Goal: Task Accomplishment & Management: Manage account settings

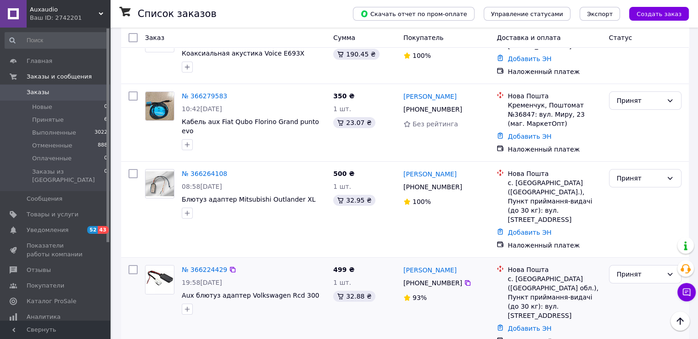
scroll to position [92, 0]
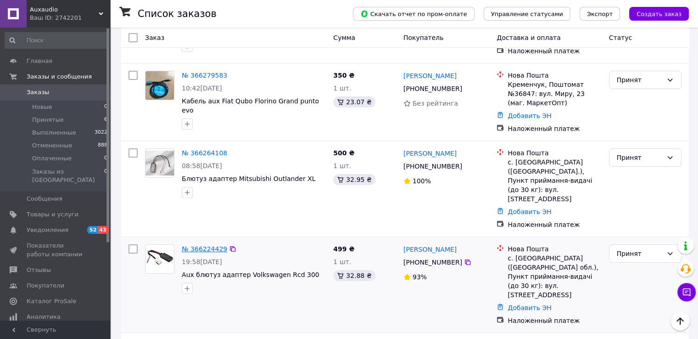
click at [209, 245] on link "№ 366224429" at bounding box center [204, 248] width 45 height 7
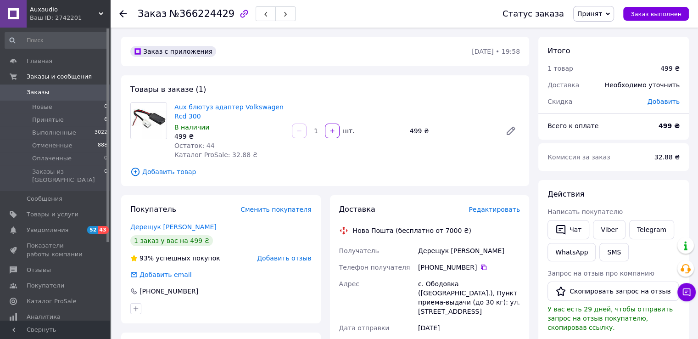
click at [496, 210] on span "Редактировать" at bounding box center [493, 209] width 51 height 7
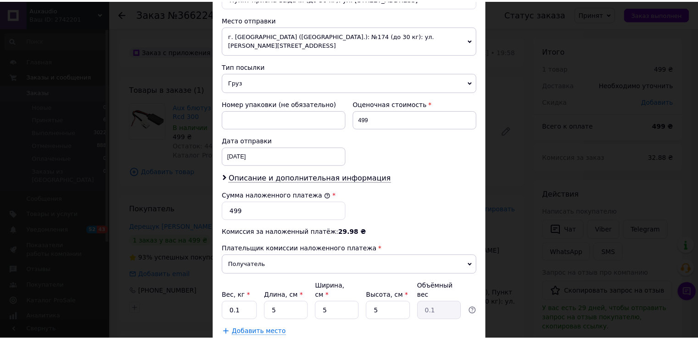
scroll to position [359, 0]
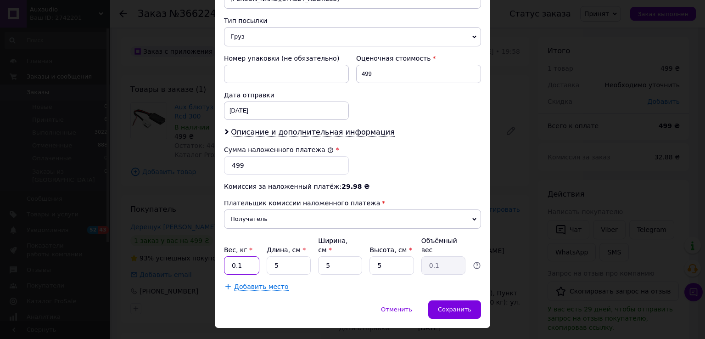
click at [237, 256] on input "0.1" at bounding box center [241, 265] width 35 height 18
type input "1"
click at [270, 256] on input "5" at bounding box center [289, 265] width 44 height 18
type input "15"
click at [319, 256] on input "5" at bounding box center [340, 265] width 44 height 18
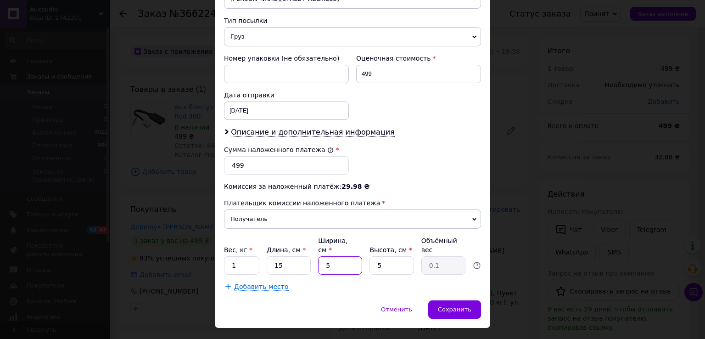
type input "15"
type input "0.28"
type input "15"
click at [464, 306] on span "Сохранить" at bounding box center [454, 309] width 33 height 7
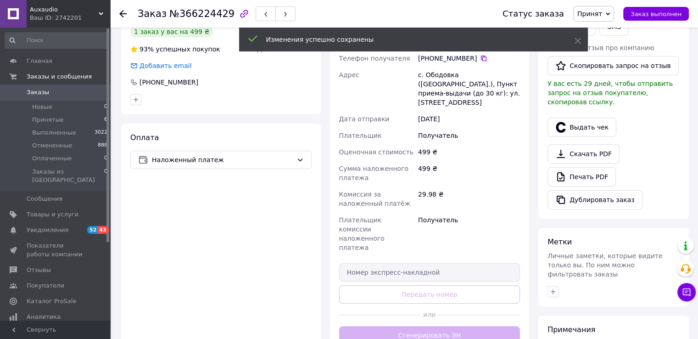
scroll to position [229, 0]
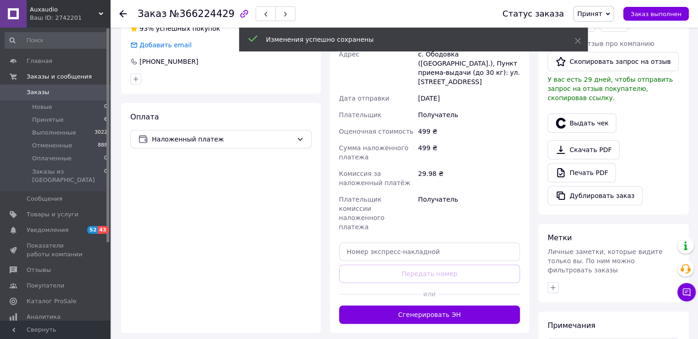
click at [444, 305] on button "Сгенерировать ЭН" at bounding box center [429, 314] width 181 height 18
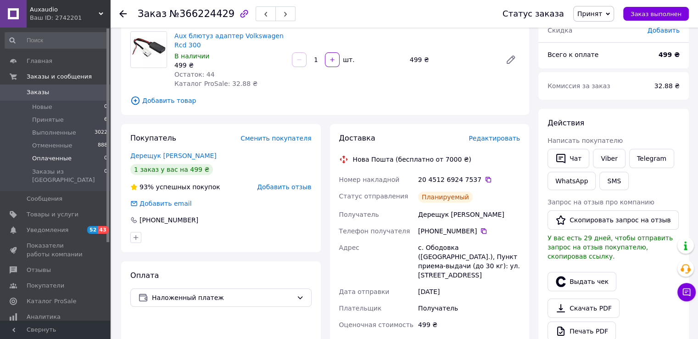
scroll to position [92, 0]
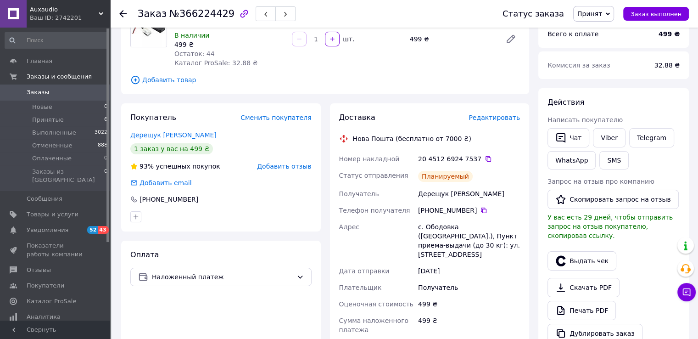
click at [123, 14] on icon at bounding box center [122, 13] width 7 height 7
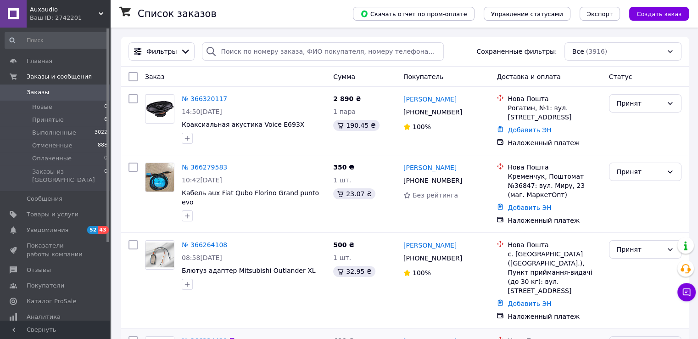
click at [671, 338] on icon at bounding box center [669, 344] width 7 height 7
click at [628, 265] on li "Выполнен" at bounding box center [645, 261] width 72 height 17
click at [206, 164] on link "№ 366279583" at bounding box center [204, 166] width 45 height 7
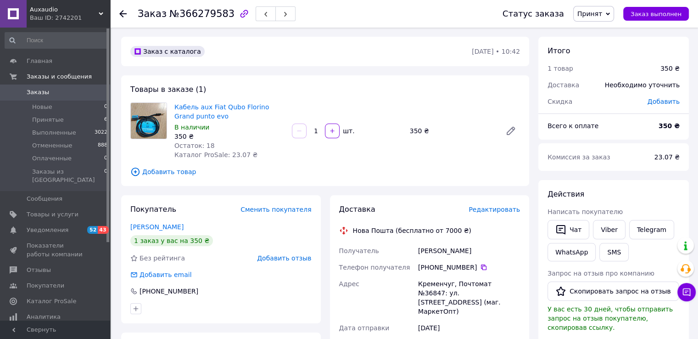
click at [505, 212] on span "Редактировать" at bounding box center [493, 209] width 51 height 7
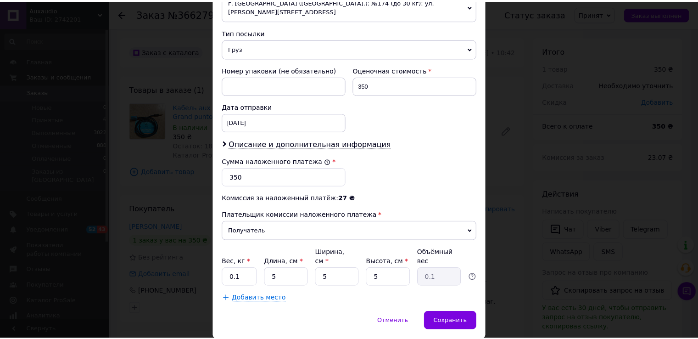
scroll to position [359, 0]
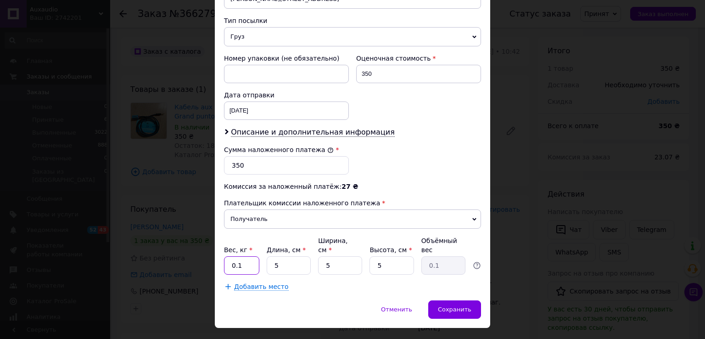
click at [235, 256] on input "0.1" at bounding box center [241, 265] width 35 height 18
click at [247, 256] on input "0.1" at bounding box center [241, 265] width 35 height 18
type input "0.5"
click at [271, 256] on input "5" at bounding box center [289, 265] width 44 height 18
type input "115"
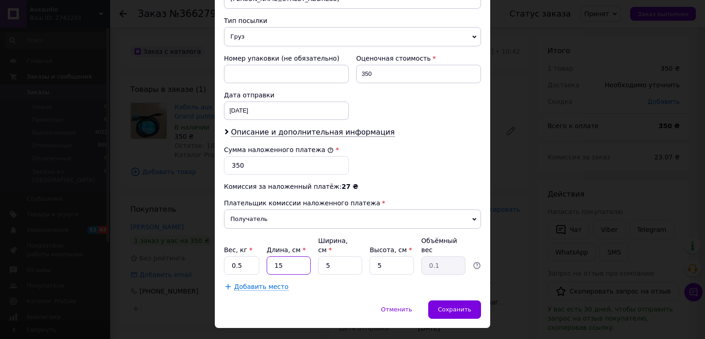
type input "0.72"
type input "15"
type input "0.1"
type input "15"
click at [323, 256] on input "5" at bounding box center [340, 265] width 44 height 18
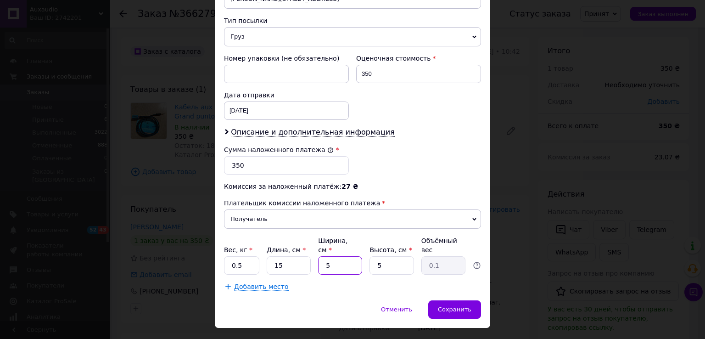
click at [323, 256] on input "5" at bounding box center [340, 265] width 44 height 18
type input "15"
type input "0.28"
type input "15"
click at [462, 306] on span "Сохранить" at bounding box center [454, 309] width 33 height 7
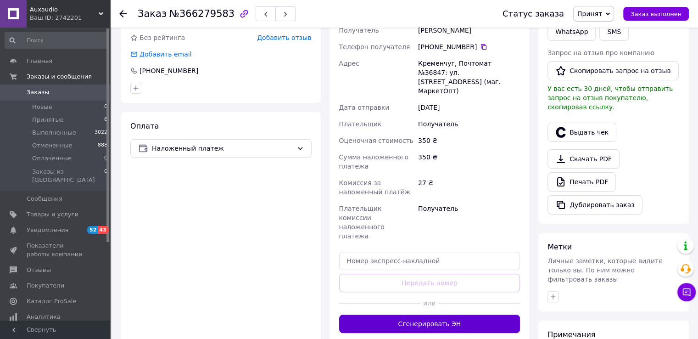
scroll to position [229, 0]
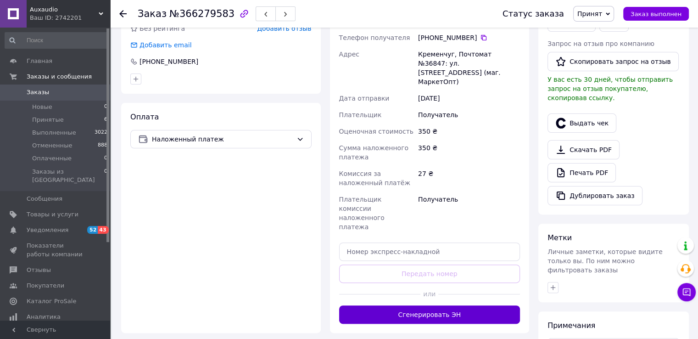
click at [453, 305] on button "Сгенерировать ЭН" at bounding box center [429, 314] width 181 height 18
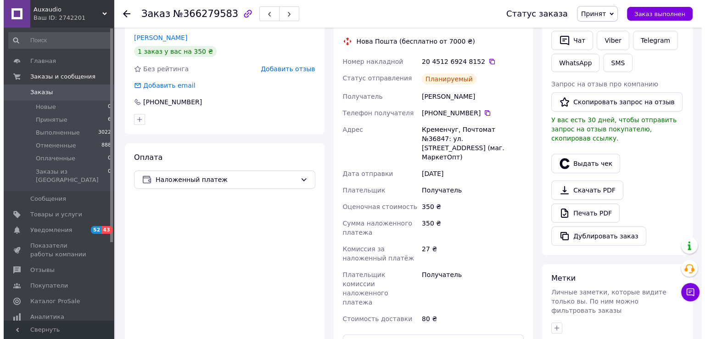
scroll to position [138, 0]
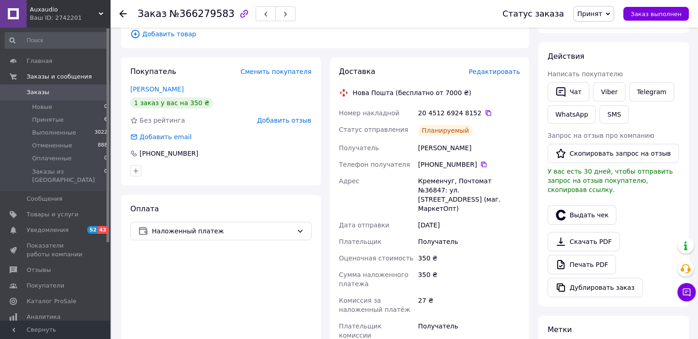
click at [498, 73] on span "Редактировать" at bounding box center [493, 71] width 51 height 7
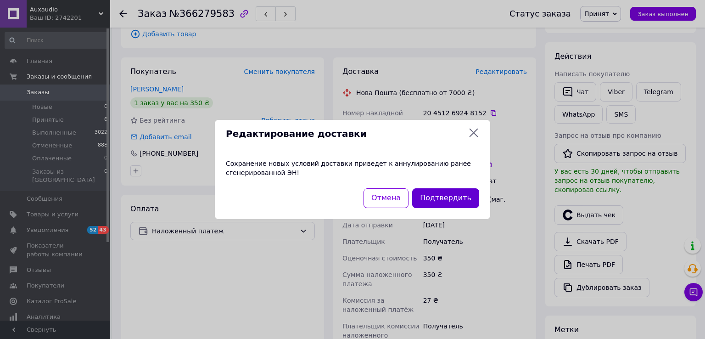
click at [437, 195] on button "Подтвердить" at bounding box center [445, 198] width 67 height 20
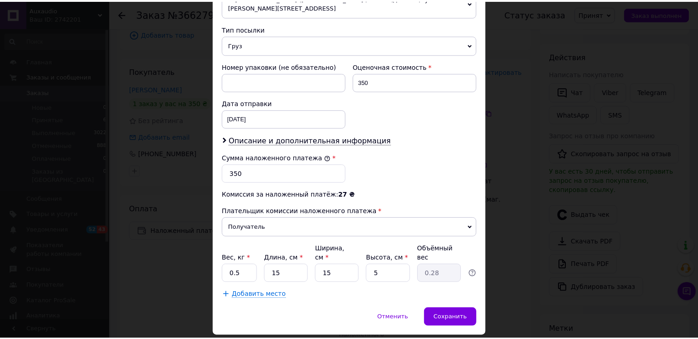
scroll to position [359, 0]
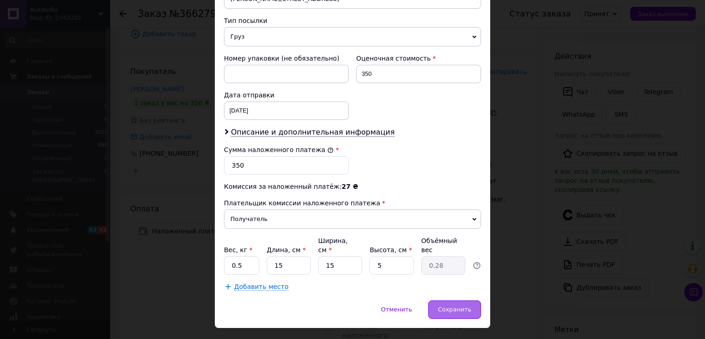
click at [462, 306] on span "Сохранить" at bounding box center [454, 309] width 33 height 7
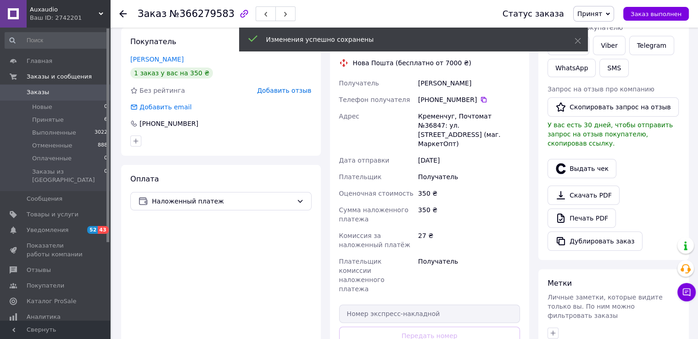
scroll to position [229, 0]
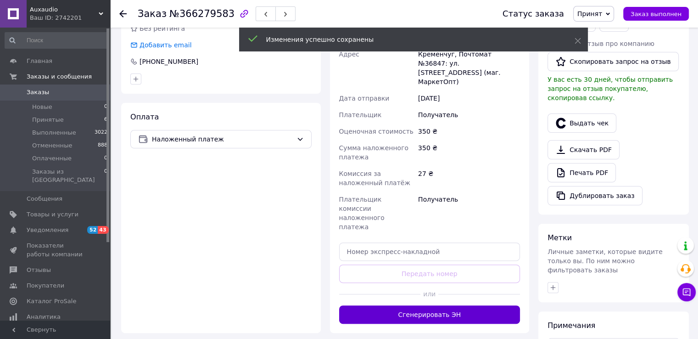
click at [446, 305] on button "Сгенерировать ЭН" at bounding box center [429, 314] width 181 height 18
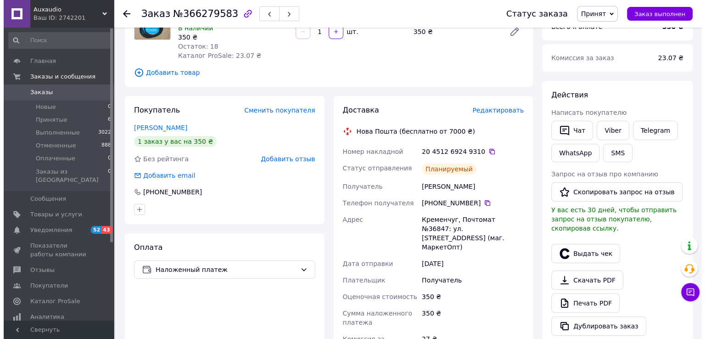
scroll to position [46, 0]
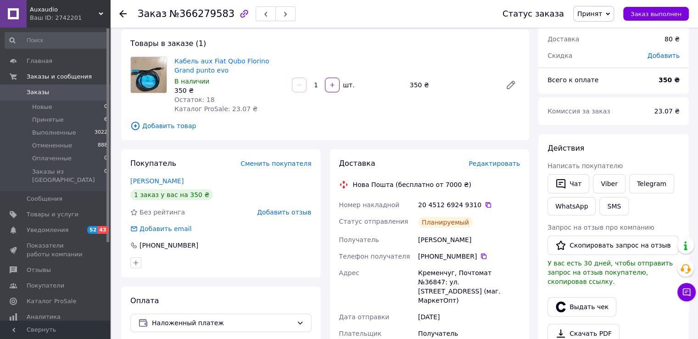
click at [483, 164] on span "Редактировать" at bounding box center [493, 163] width 51 height 7
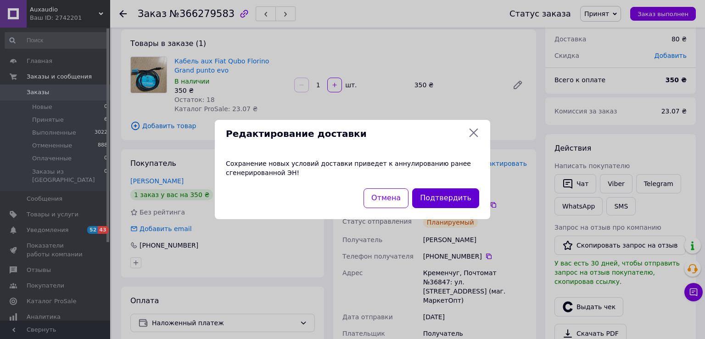
click at [462, 198] on button "Подтвердить" at bounding box center [445, 198] width 67 height 20
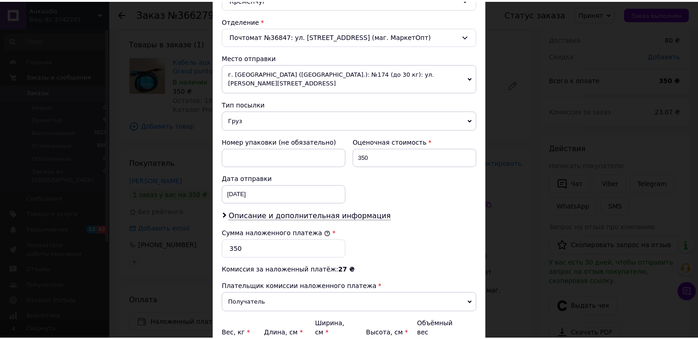
scroll to position [359, 0]
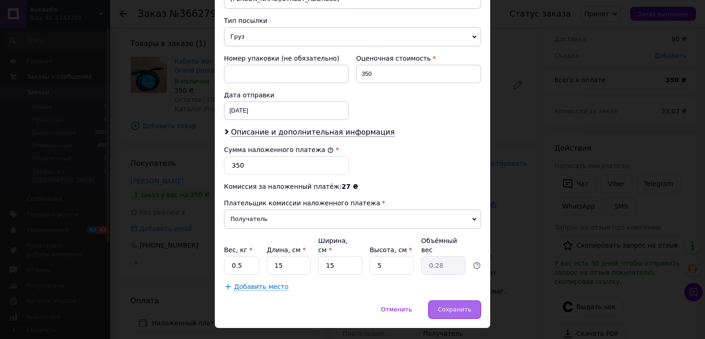
click at [460, 306] on span "Сохранить" at bounding box center [454, 309] width 33 height 7
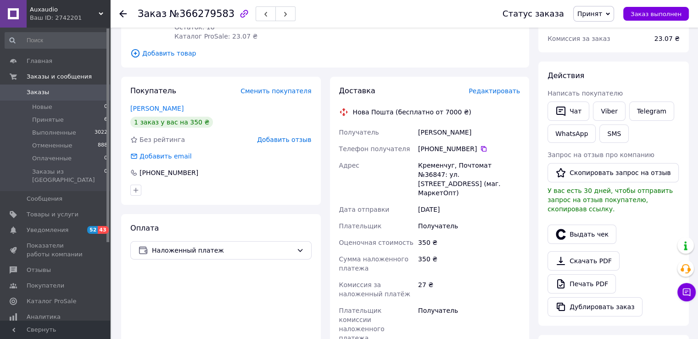
scroll to position [275, 0]
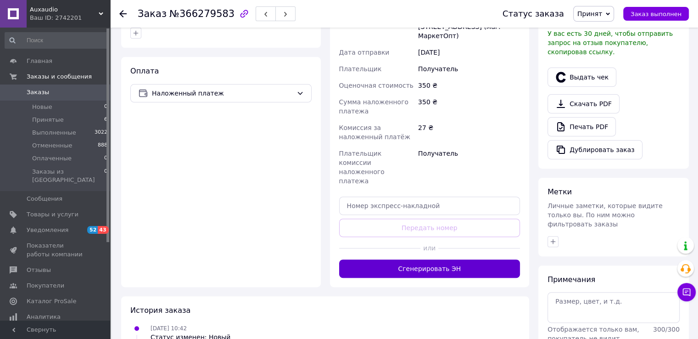
click at [437, 259] on button "Сгенерировать ЭН" at bounding box center [429, 268] width 181 height 18
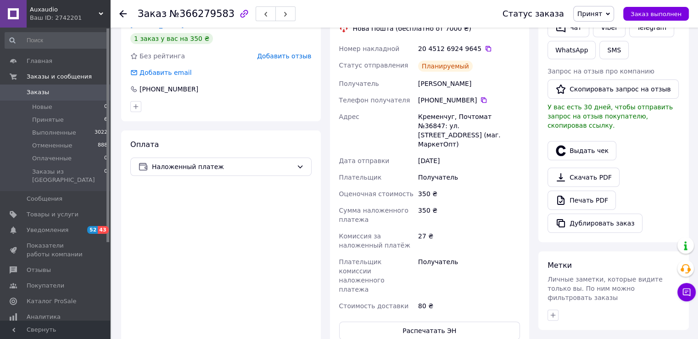
scroll to position [92, 0]
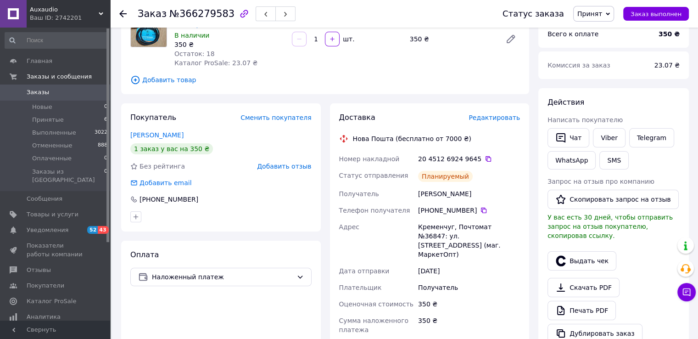
click at [41, 92] on span "Заказы" at bounding box center [38, 92] width 22 height 8
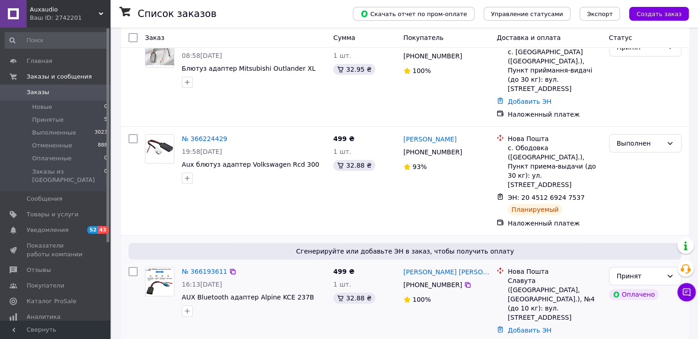
scroll to position [229, 0]
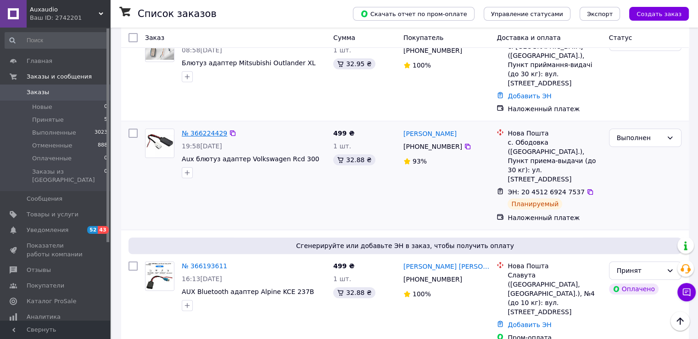
click at [209, 129] on link "№ 366224429" at bounding box center [204, 132] width 45 height 7
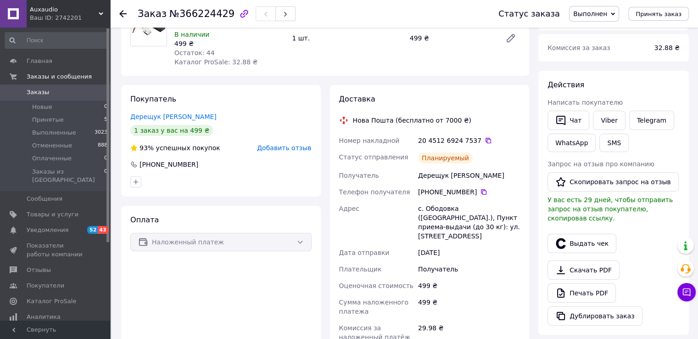
scroll to position [92, 0]
